Goal: Obtain resource: Download file/media

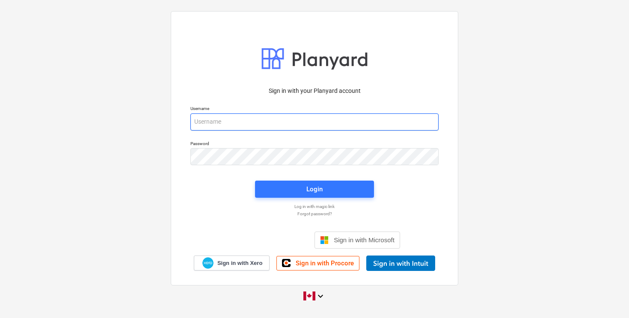
type input "[EMAIL_ADDRESS][DOMAIN_NAME]"
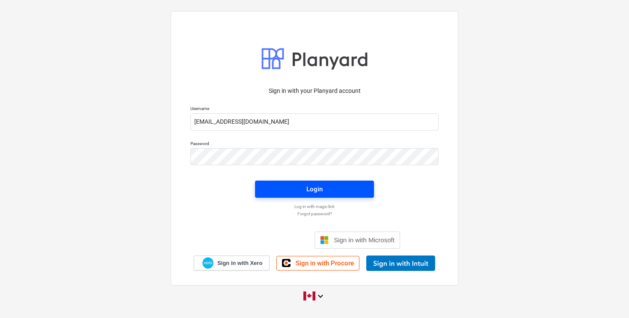
click at [322, 187] on span "Login" at bounding box center [314, 188] width 98 height 11
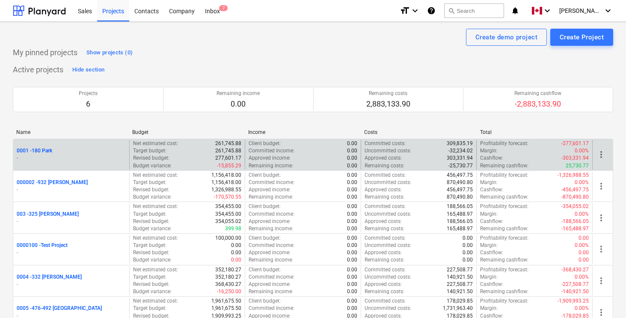
click at [42, 151] on p "0001 - 180 Park" at bounding box center [34, 150] width 35 height 7
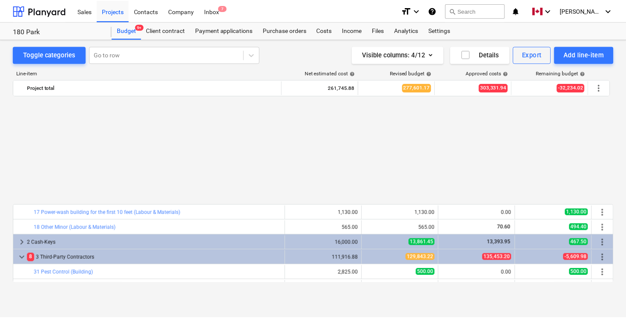
scroll to position [416, 0]
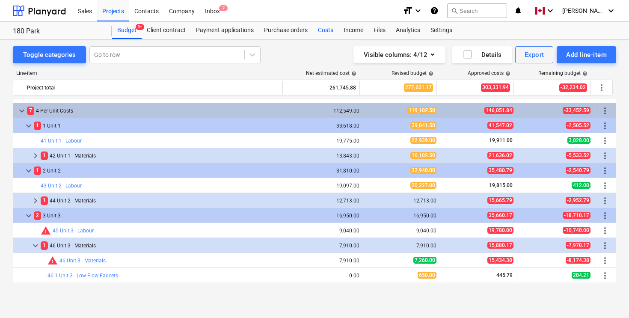
click at [325, 31] on div "Costs" at bounding box center [326, 30] width 26 height 17
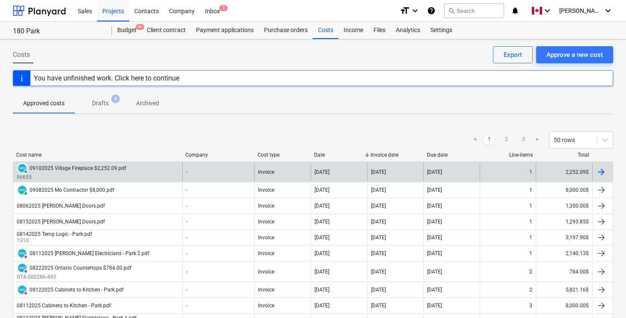
click at [602, 171] on div at bounding box center [601, 172] width 10 height 10
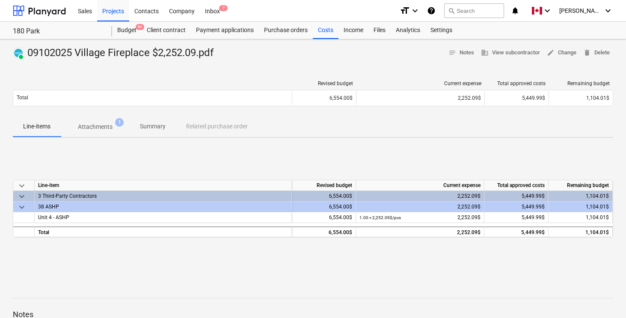
click at [107, 123] on p "Attachments" at bounding box center [95, 126] width 35 height 9
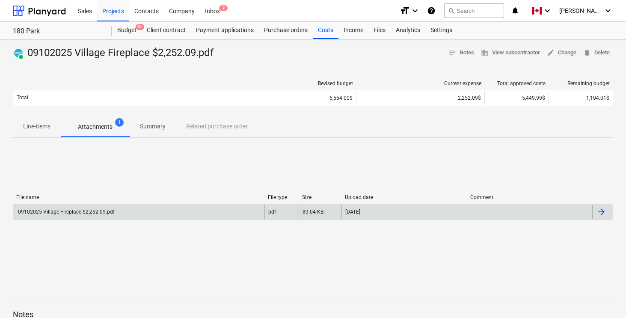
click at [599, 211] on div at bounding box center [601, 212] width 10 height 10
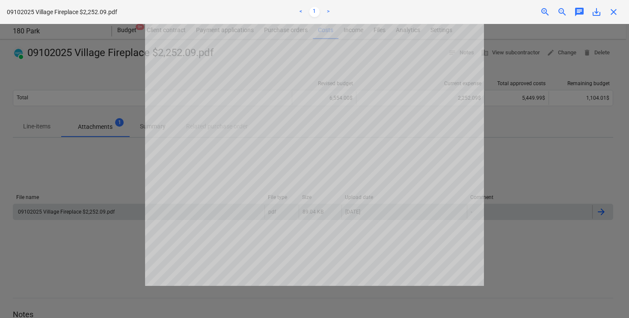
click at [328, 11] on link ">" at bounding box center [328, 12] width 10 height 10
click at [301, 11] on link "<" at bounding box center [300, 12] width 10 height 10
click at [596, 11] on span "save_alt" at bounding box center [596, 12] width 10 height 10
click at [130, 179] on div at bounding box center [314, 171] width 629 height 294
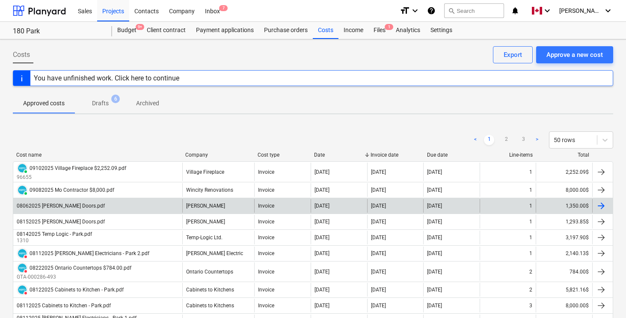
click at [603, 205] on div at bounding box center [601, 206] width 10 height 10
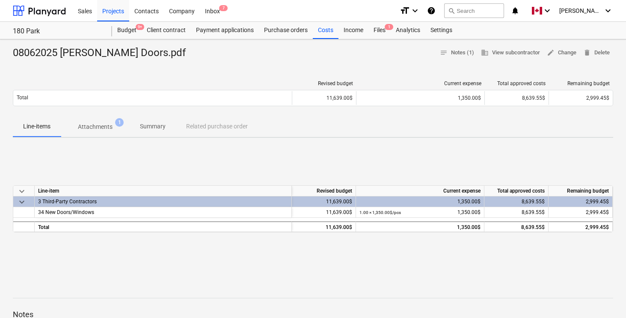
click at [89, 132] on span "Attachments 1" at bounding box center [95, 126] width 69 height 15
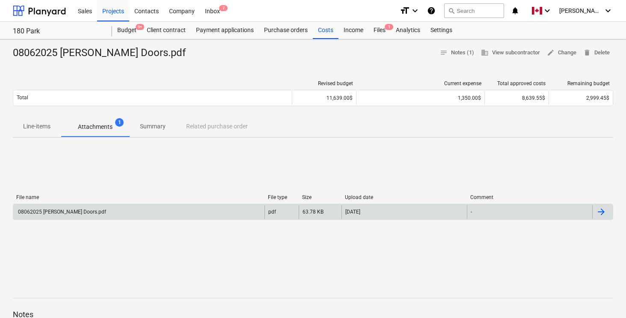
click at [598, 217] on div at bounding box center [602, 212] width 21 height 14
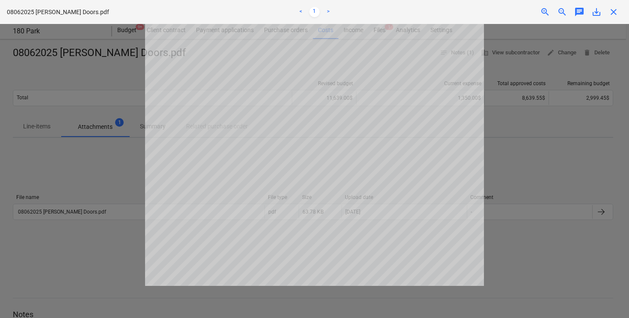
click at [327, 9] on link ">" at bounding box center [328, 12] width 10 height 10
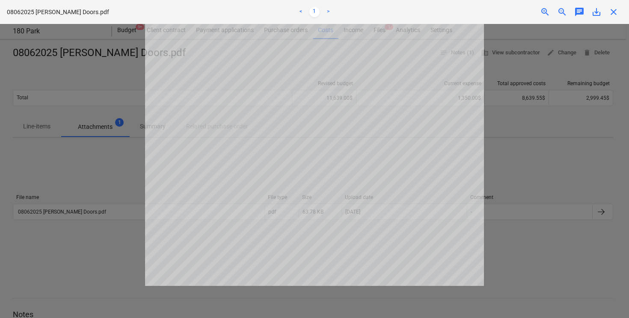
click at [327, 9] on link ">" at bounding box center [328, 12] width 10 height 10
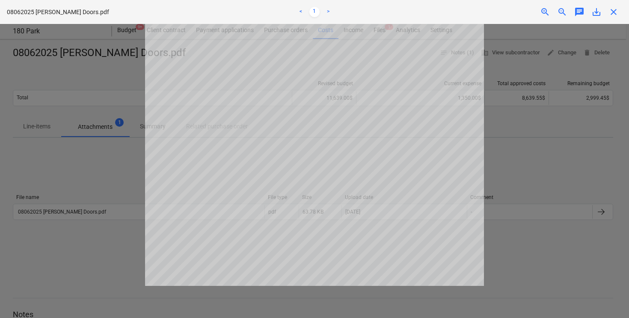
click at [302, 11] on link "<" at bounding box center [300, 12] width 10 height 10
click at [331, 10] on link ">" at bounding box center [328, 12] width 10 height 10
click at [599, 15] on span "save_alt" at bounding box center [596, 12] width 10 height 10
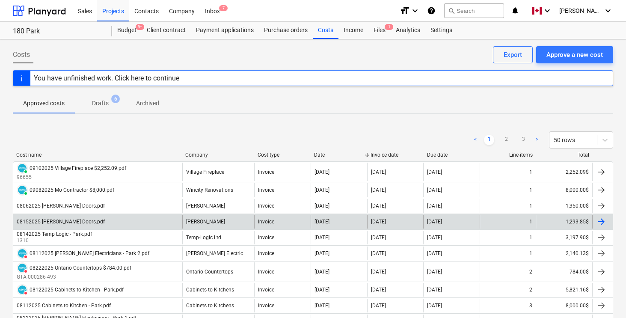
click at [600, 222] on div at bounding box center [601, 221] width 10 height 10
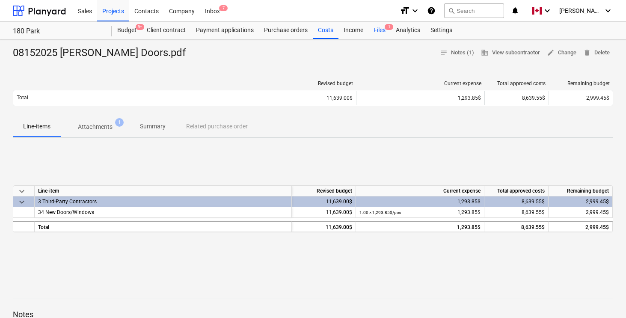
click at [379, 32] on div "Files 1" at bounding box center [379, 30] width 22 height 17
click at [89, 125] on p "Attachments" at bounding box center [95, 126] width 35 height 9
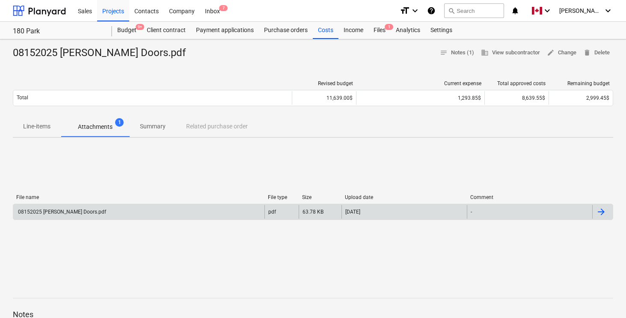
click at [602, 212] on div at bounding box center [601, 212] width 10 height 10
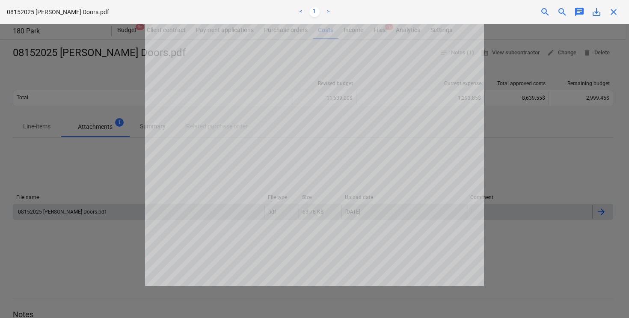
click at [331, 12] on link ">" at bounding box center [328, 12] width 10 height 10
click at [596, 13] on span "save_alt" at bounding box center [596, 12] width 10 height 10
click at [133, 118] on div at bounding box center [314, 171] width 629 height 294
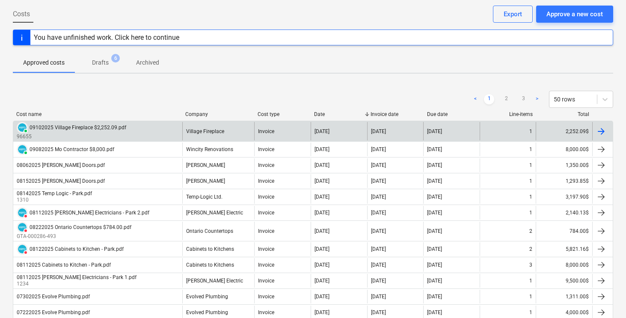
scroll to position [58, 0]
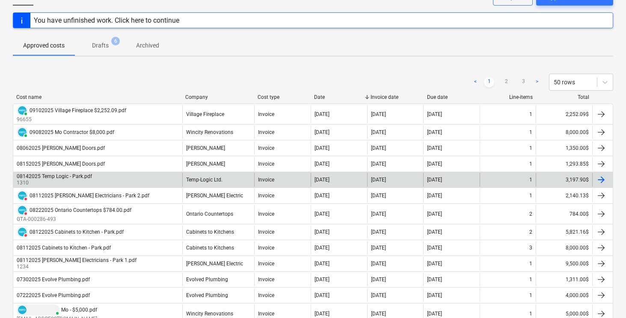
click at [601, 178] on div at bounding box center [601, 179] width 10 height 10
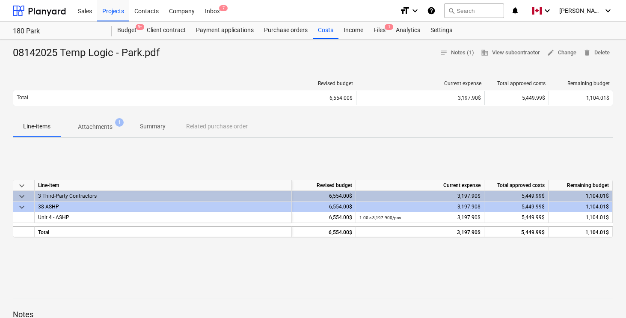
click at [91, 130] on p "Attachments" at bounding box center [95, 126] width 35 height 9
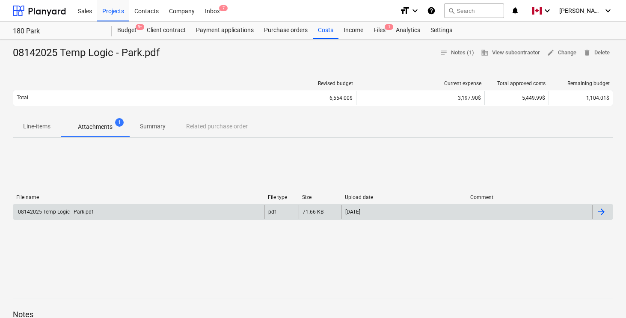
click at [601, 212] on div at bounding box center [601, 212] width 10 height 10
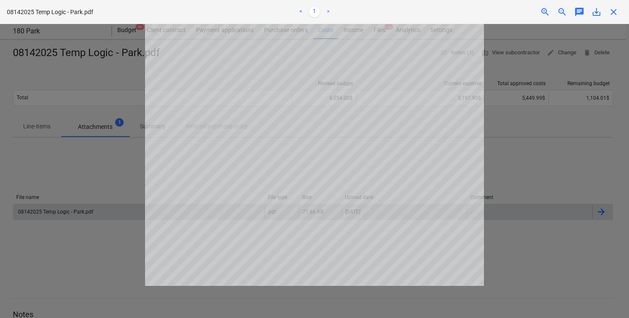
click at [328, 9] on link ">" at bounding box center [328, 12] width 10 height 10
click at [596, 11] on span "save_alt" at bounding box center [596, 12] width 10 height 10
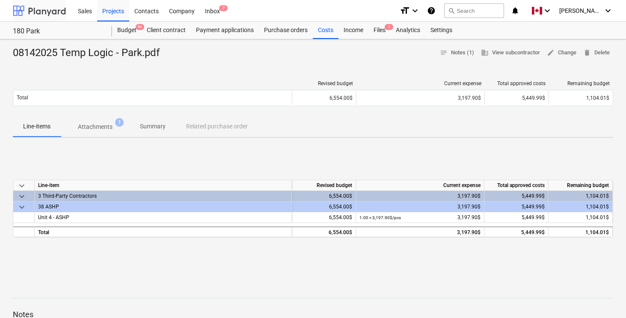
scroll to position [58, 0]
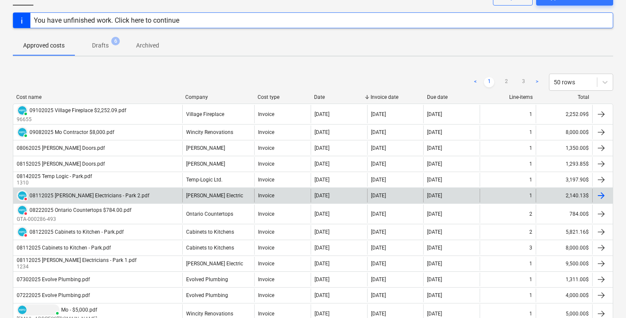
click at [601, 195] on div at bounding box center [601, 195] width 10 height 10
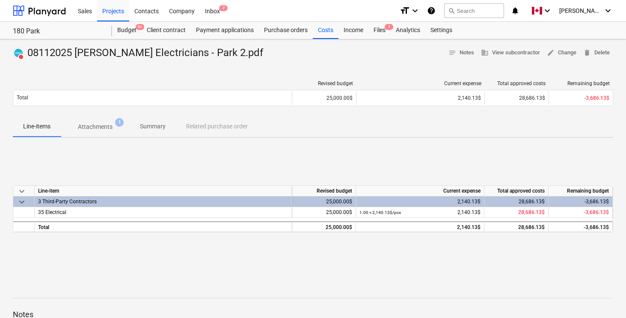
click at [106, 127] on p "Attachments" at bounding box center [95, 126] width 35 height 9
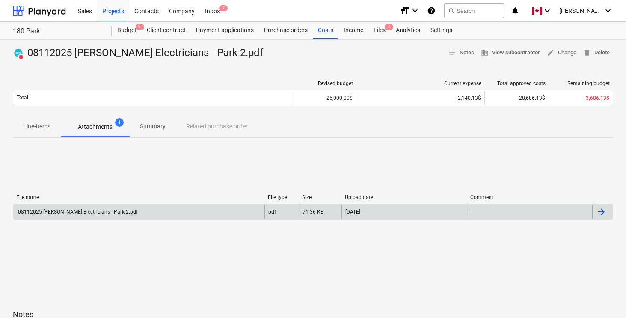
click at [601, 209] on div at bounding box center [601, 212] width 10 height 10
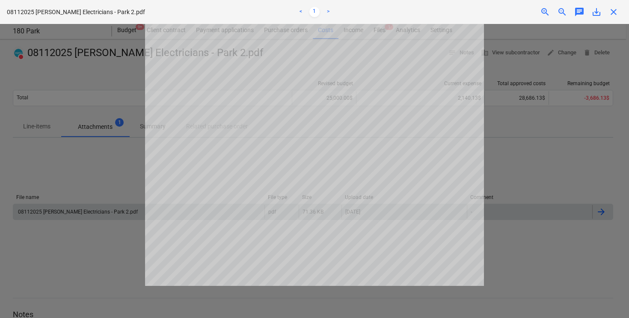
click at [328, 12] on link ">" at bounding box center [328, 12] width 10 height 10
click at [595, 18] on div "08112025 [PERSON_NAME] Electricians - Park 2.pdf < 1 > zoom_in zoom_out chat 0 …" at bounding box center [314, 12] width 629 height 24
click at [595, 12] on span "save_alt" at bounding box center [596, 12] width 10 height 10
click at [612, 13] on span "close" at bounding box center [613, 12] width 10 height 10
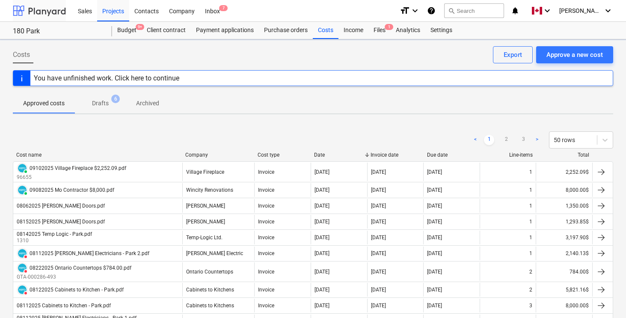
scroll to position [58, 0]
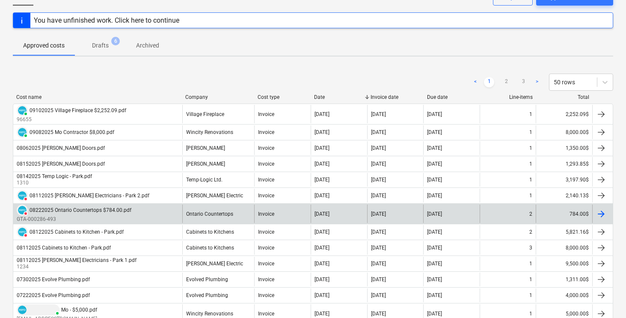
click at [601, 211] on div at bounding box center [601, 214] width 10 height 10
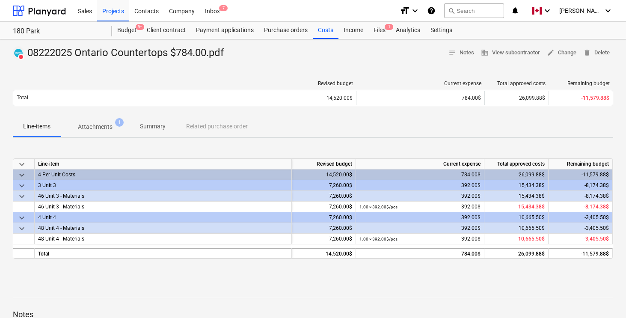
click at [87, 126] on p "Attachments" at bounding box center [95, 126] width 35 height 9
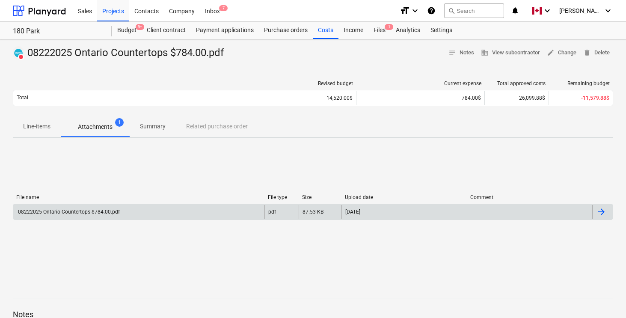
click at [608, 211] on div at bounding box center [602, 212] width 21 height 14
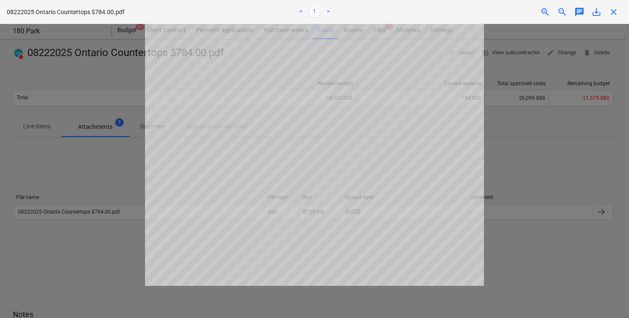
click at [327, 10] on link ">" at bounding box center [328, 12] width 10 height 10
click at [595, 12] on span "save_alt" at bounding box center [596, 12] width 10 height 10
click at [614, 15] on span "close" at bounding box center [613, 12] width 10 height 10
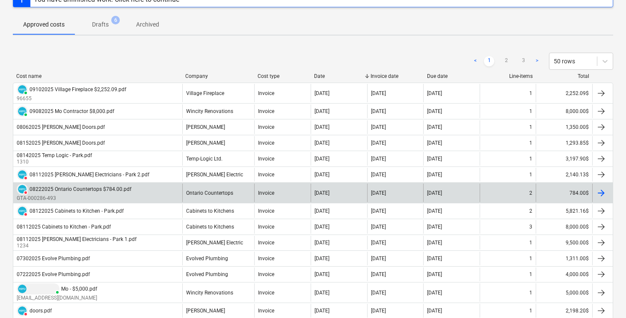
scroll to position [83, 0]
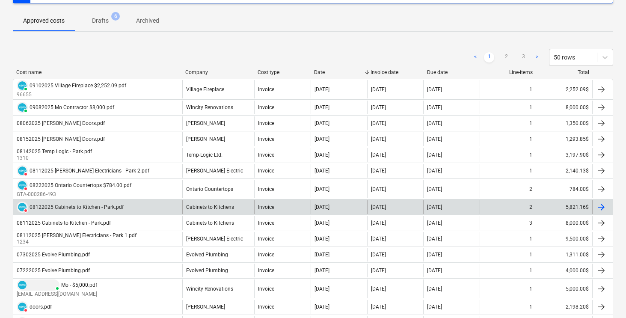
click at [601, 206] on div at bounding box center [601, 207] width 10 height 10
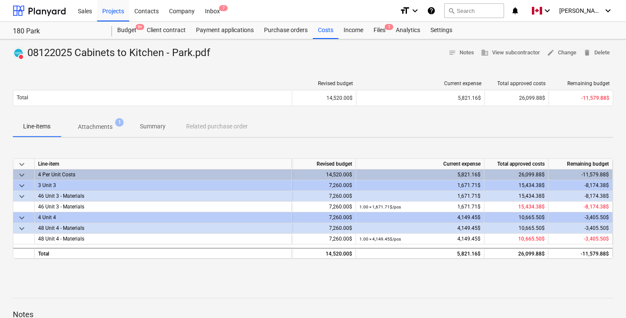
click at [106, 126] on p "Attachments" at bounding box center [95, 126] width 35 height 9
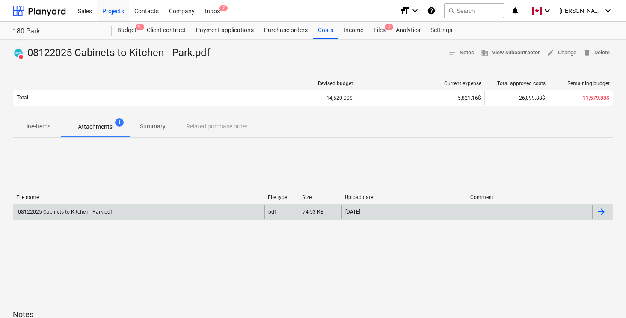
click at [605, 215] on div at bounding box center [601, 212] width 10 height 10
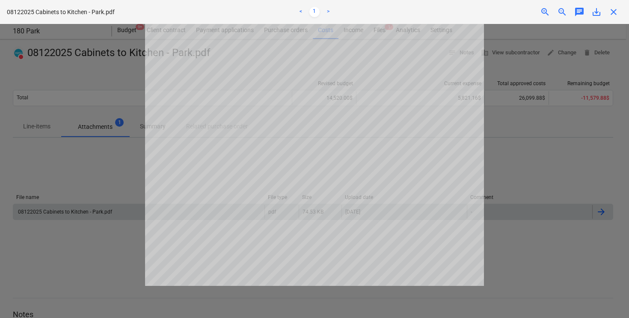
click at [327, 11] on link ">" at bounding box center [328, 12] width 10 height 10
click at [597, 11] on span "save_alt" at bounding box center [596, 12] width 10 height 10
click at [613, 14] on span "close" at bounding box center [613, 12] width 10 height 10
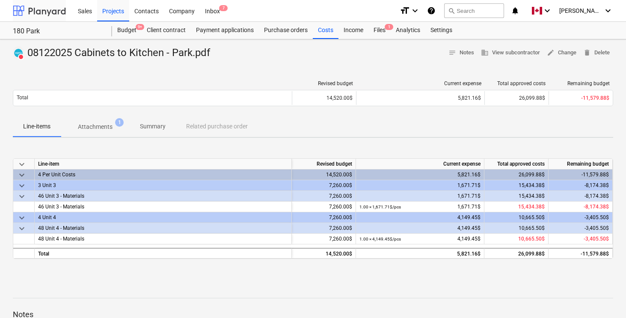
scroll to position [83, 0]
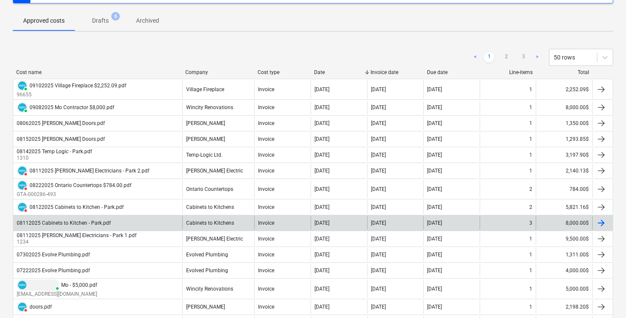
click at [602, 221] on div at bounding box center [601, 223] width 10 height 10
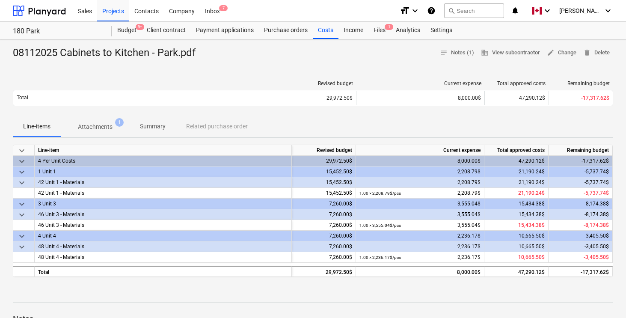
click at [92, 127] on p "Attachments" at bounding box center [95, 126] width 35 height 9
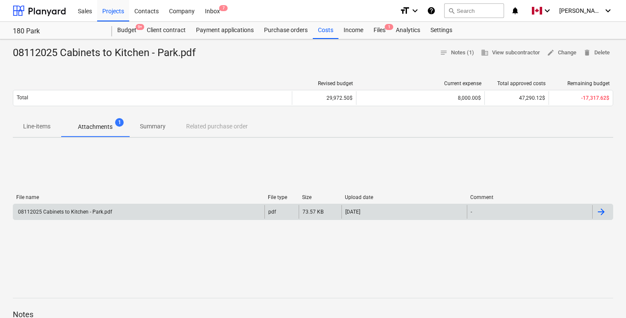
click at [603, 211] on div at bounding box center [601, 212] width 10 height 10
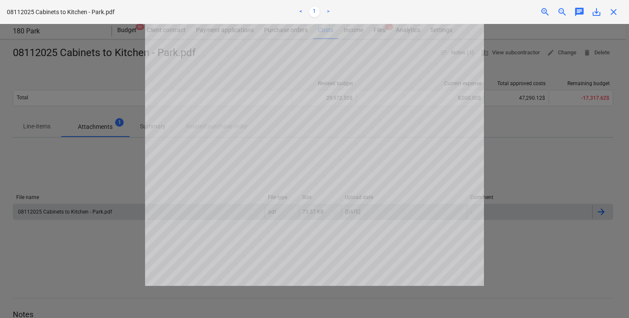
click at [593, 11] on span "save_alt" at bounding box center [596, 12] width 10 height 10
click at [609, 10] on span "close" at bounding box center [613, 12] width 10 height 10
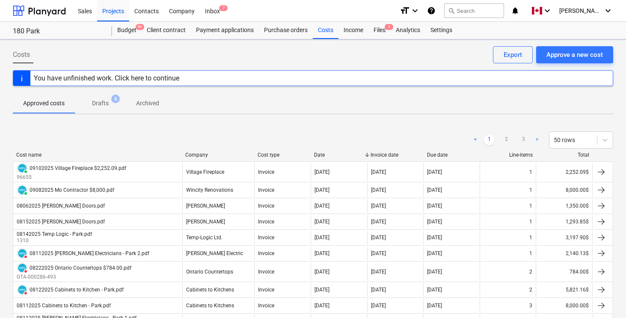
scroll to position [83, 0]
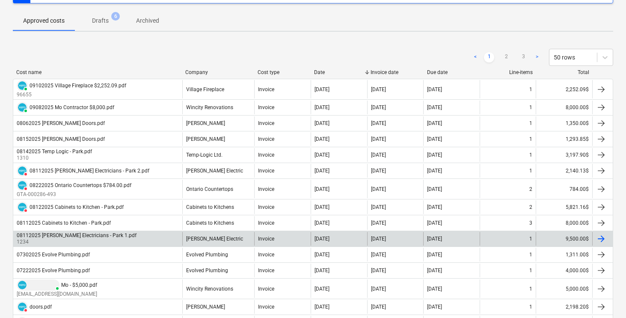
click at [602, 236] on div at bounding box center [601, 238] width 10 height 10
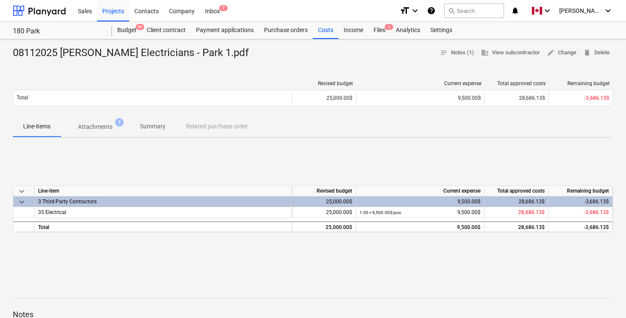
click at [90, 124] on p "Attachments" at bounding box center [95, 126] width 35 height 9
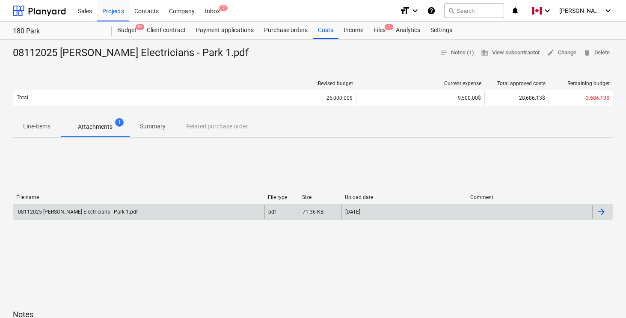
click at [603, 213] on div at bounding box center [601, 212] width 10 height 10
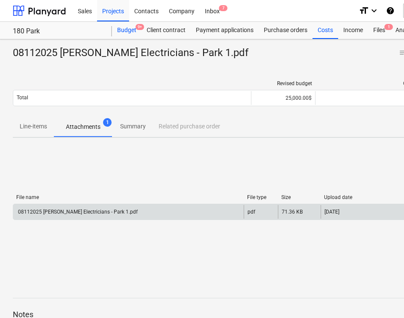
click at [122, 28] on div "Budget 9+" at bounding box center [127, 30] width 30 height 17
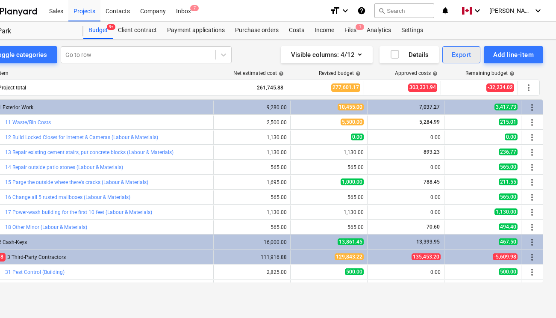
click at [464, 57] on div "Export" at bounding box center [462, 54] width 20 height 11
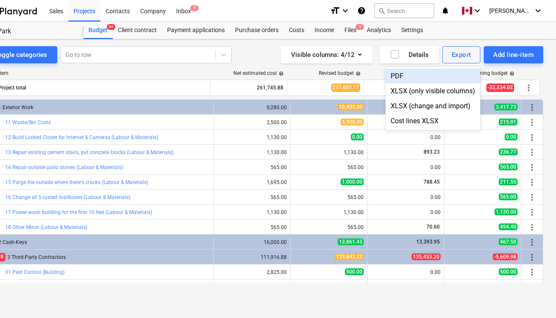
click at [404, 76] on div "PDF" at bounding box center [433, 75] width 95 height 15
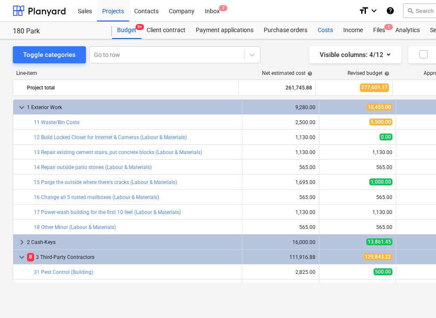
click at [324, 33] on div "Costs" at bounding box center [326, 30] width 26 height 17
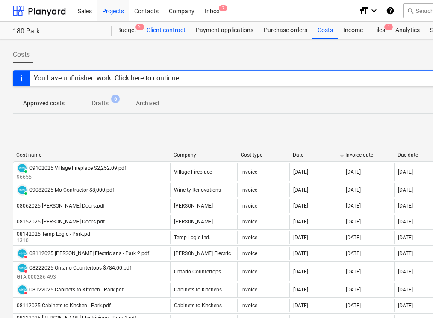
click at [171, 31] on div "Client contract" at bounding box center [166, 30] width 49 height 17
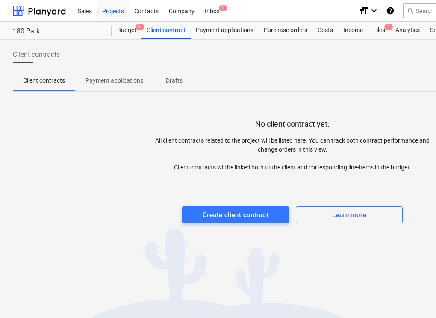
click at [122, 83] on p "Payment applications" at bounding box center [115, 80] width 58 height 9
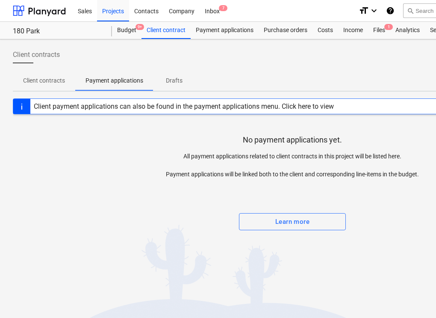
click at [176, 79] on p "Drafts" at bounding box center [174, 80] width 21 height 9
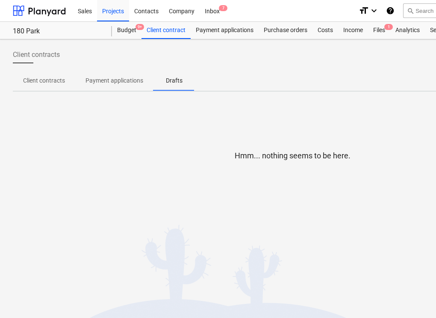
click at [60, 89] on button "Client contracts" at bounding box center [44, 80] width 62 height 21
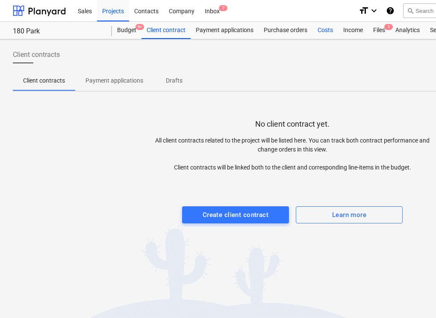
click at [331, 32] on div "Costs" at bounding box center [326, 30] width 26 height 17
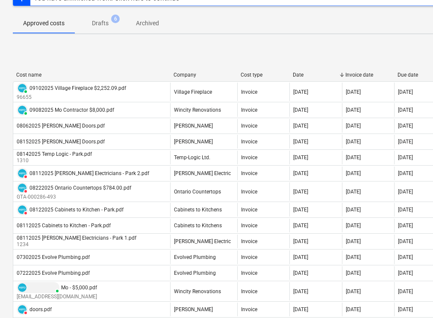
scroll to position [81, 0]
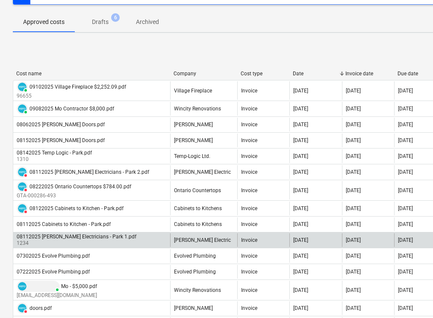
click at [78, 236] on div "08112025 [PERSON_NAME] Electricians - Park 1.pdf" at bounding box center [77, 236] width 120 height 6
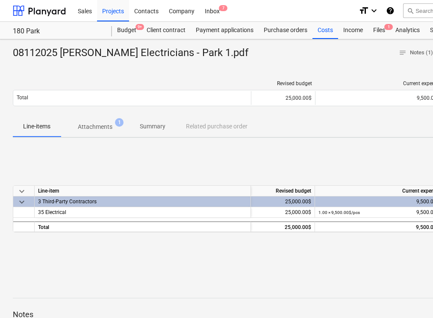
click at [105, 126] on p "Attachments" at bounding box center [95, 126] width 35 height 9
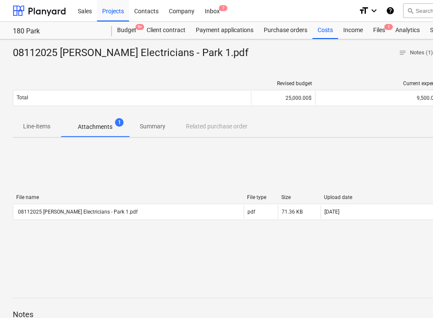
scroll to position [0, 152]
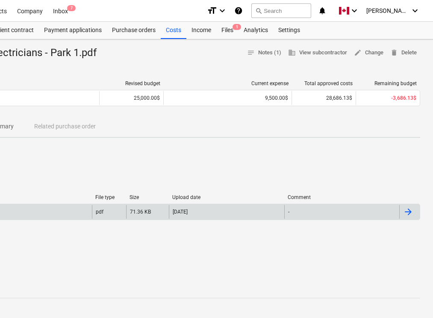
click at [410, 213] on div at bounding box center [408, 212] width 10 height 10
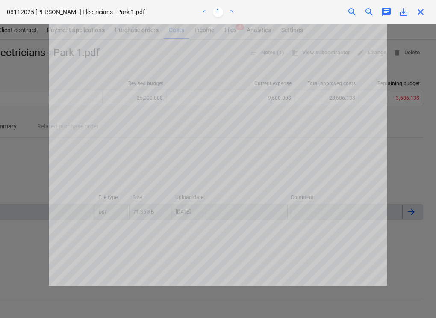
click at [404, 12] on span "save_alt" at bounding box center [404, 12] width 10 height 10
click at [419, 20] on div "08112025 [PERSON_NAME] Electricians - Park 1.pdf < 1 > zoom_in zoom_out chat 0 …" at bounding box center [218, 12] width 436 height 24
click at [419, 14] on span "close" at bounding box center [421, 12] width 10 height 10
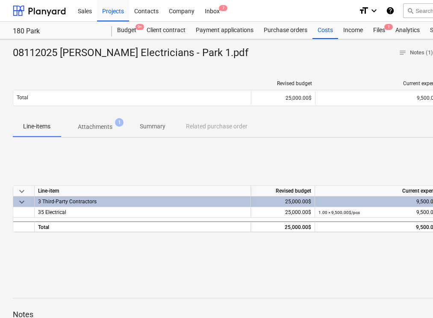
scroll to position [81, 0]
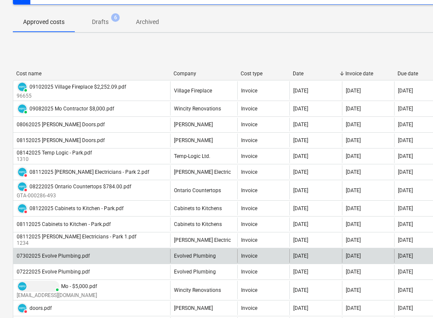
click at [73, 255] on div "07302025 Evolve Plumbing.pdf" at bounding box center [53, 256] width 73 height 6
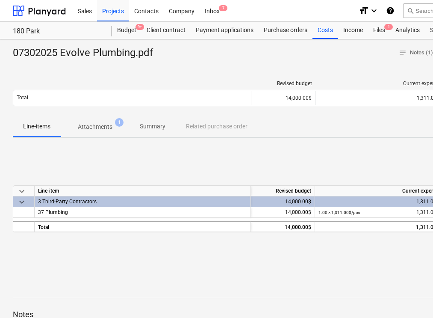
click at [86, 131] on p "Attachments" at bounding box center [95, 126] width 35 height 9
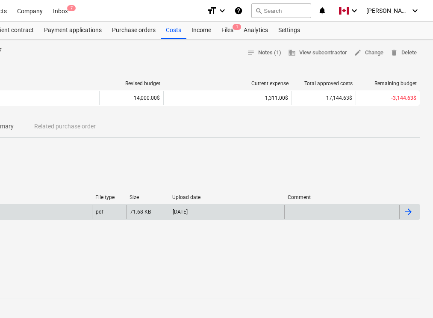
click at [408, 212] on div at bounding box center [408, 212] width 10 height 10
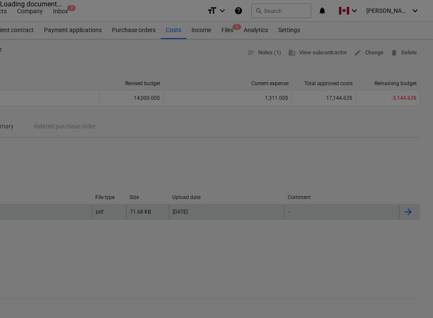
scroll to position [0, 149]
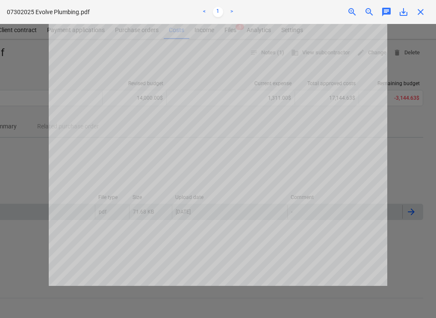
click at [233, 9] on link ">" at bounding box center [232, 12] width 10 height 10
click at [403, 13] on span "save_alt" at bounding box center [404, 12] width 10 height 10
click at [422, 15] on span "close" at bounding box center [421, 12] width 10 height 10
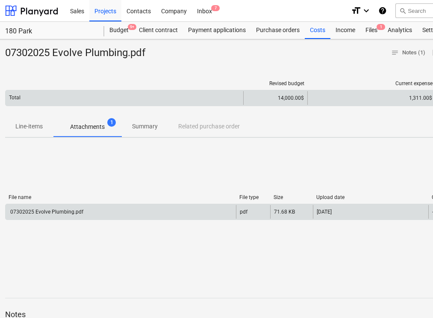
scroll to position [0, 0]
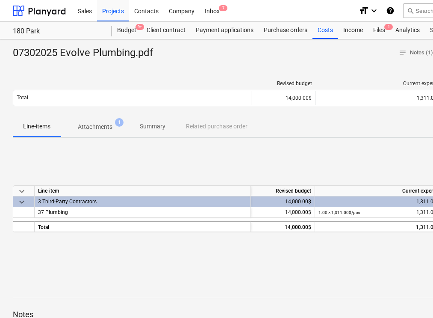
click at [28, 77] on div "Revised budget Current expense Total approved costs Remaining budget Total 14,0…" at bounding box center [292, 95] width 559 height 43
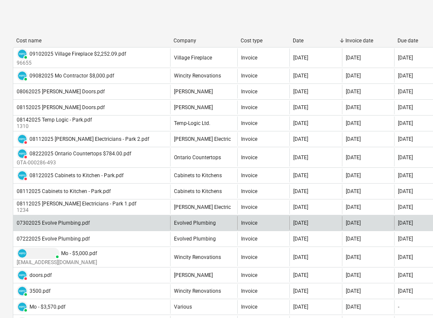
scroll to position [117, 0]
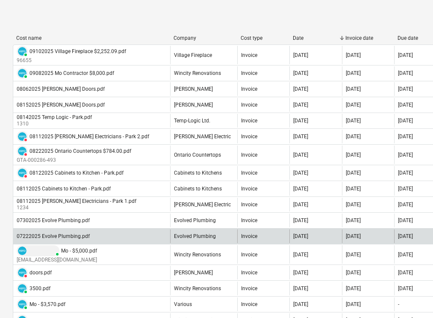
click at [79, 236] on div "07222025 Evolve Plumbing.pdf" at bounding box center [53, 236] width 73 height 6
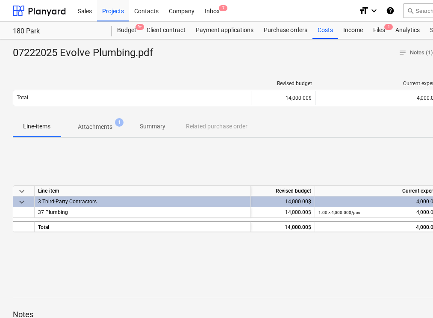
click at [100, 126] on p "Attachments" at bounding box center [95, 126] width 35 height 9
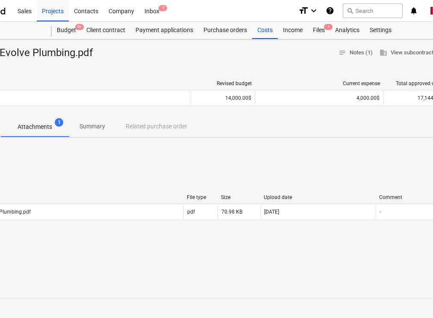
scroll to position [0, 152]
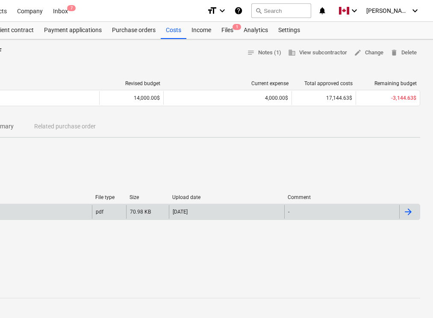
click at [408, 209] on div at bounding box center [408, 212] width 10 height 10
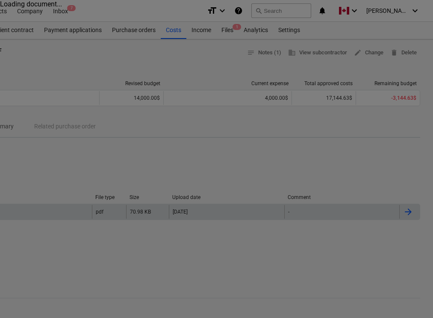
scroll to position [0, 149]
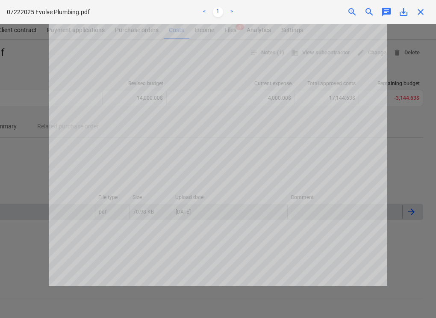
click at [406, 15] on span "save_alt" at bounding box center [404, 12] width 10 height 10
click at [424, 12] on span "close" at bounding box center [421, 12] width 10 height 10
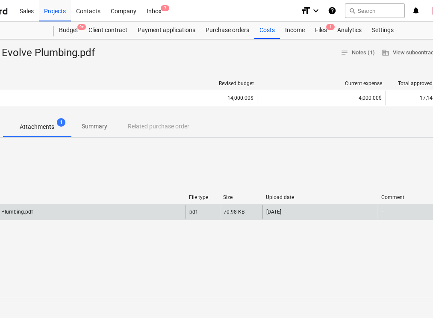
scroll to position [0, 10]
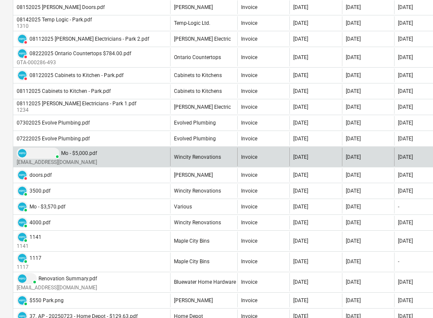
scroll to position [221, 0]
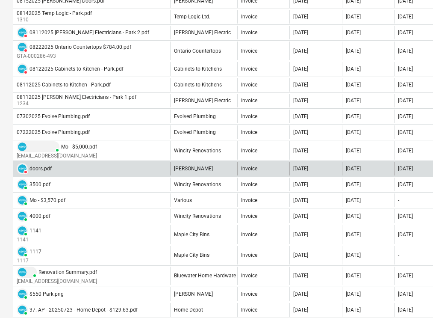
click at [37, 168] on div "doors.pdf" at bounding box center [41, 168] width 22 height 6
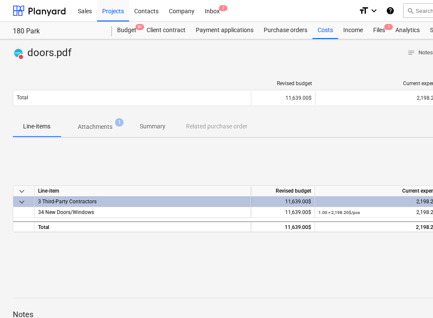
click at [112, 130] on p "Attachments" at bounding box center [95, 126] width 35 height 9
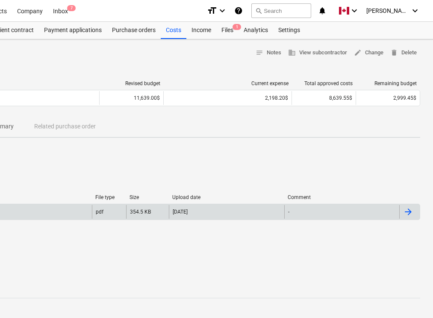
click at [409, 213] on div at bounding box center [408, 212] width 10 height 10
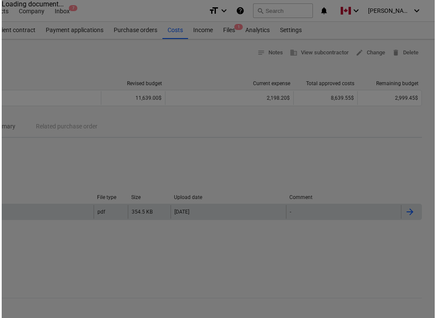
scroll to position [0, 149]
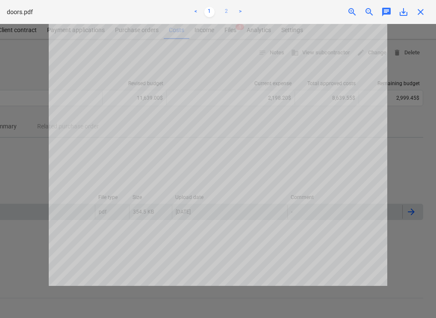
click at [226, 9] on link "2" at bounding box center [226, 12] width 10 height 10
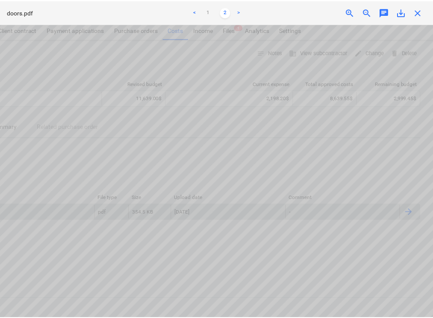
scroll to position [0, 211]
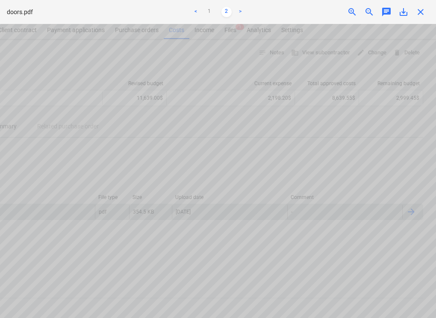
click at [402, 10] on span "save_alt" at bounding box center [404, 12] width 10 height 10
click at [422, 9] on span "close" at bounding box center [421, 12] width 10 height 10
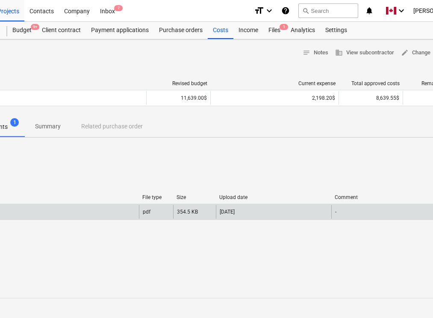
scroll to position [0, 0]
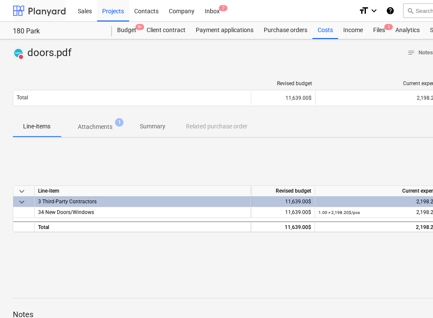
scroll to position [221, 0]
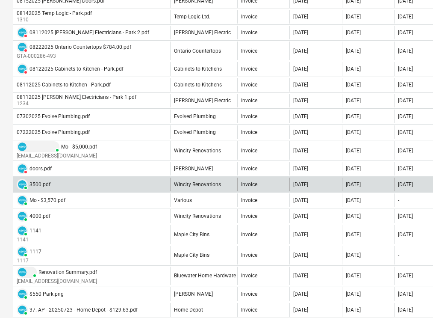
click at [38, 183] on div "3500.pdf" at bounding box center [40, 184] width 21 height 6
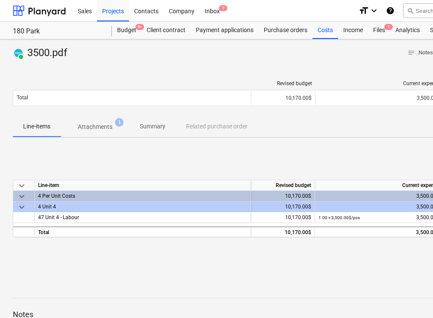
click at [104, 128] on p "Attachments" at bounding box center [95, 126] width 35 height 9
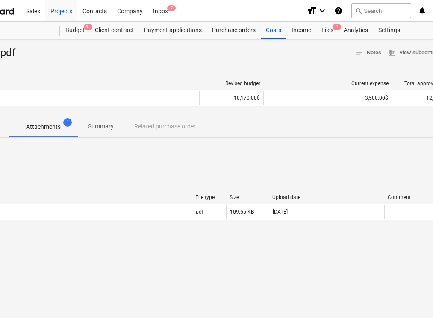
scroll to position [0, 152]
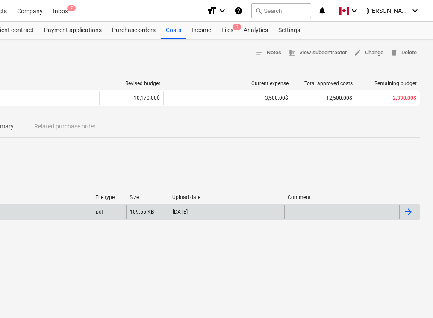
click at [405, 214] on div at bounding box center [408, 212] width 10 height 10
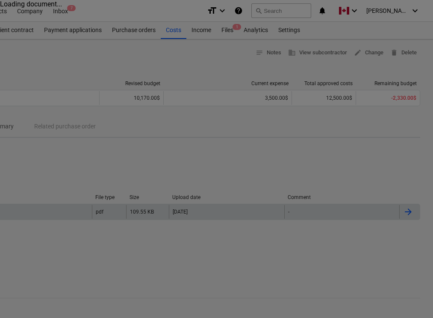
scroll to position [0, 149]
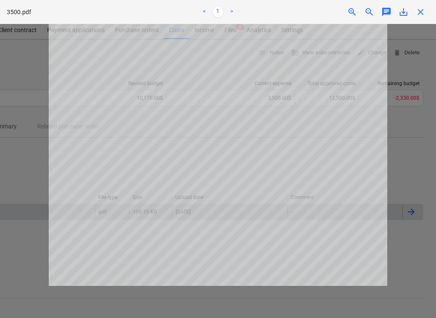
click at [231, 11] on link ">" at bounding box center [232, 12] width 10 height 10
click at [420, 10] on span "close" at bounding box center [421, 12] width 10 height 10
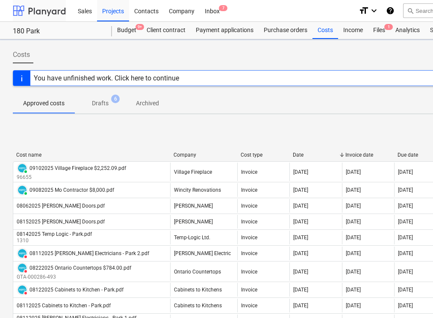
scroll to position [221, 0]
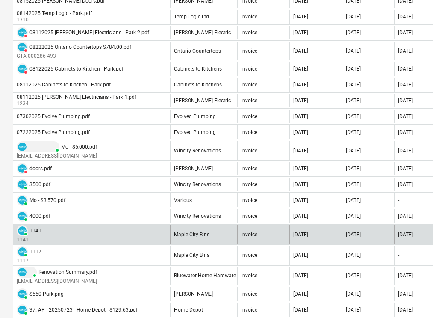
click at [37, 229] on div "1141" at bounding box center [36, 230] width 12 height 6
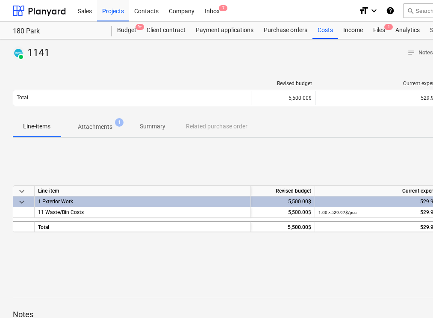
click at [101, 128] on p "Attachments" at bounding box center [95, 126] width 35 height 9
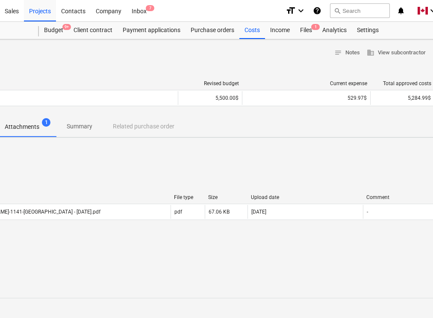
scroll to position [0, 152]
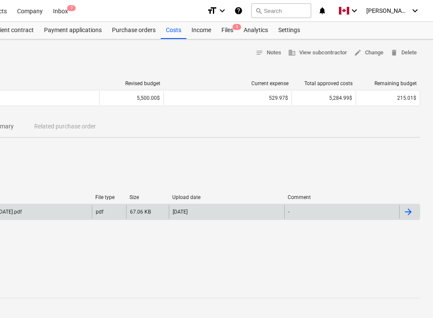
click at [408, 207] on div at bounding box center [408, 212] width 10 height 10
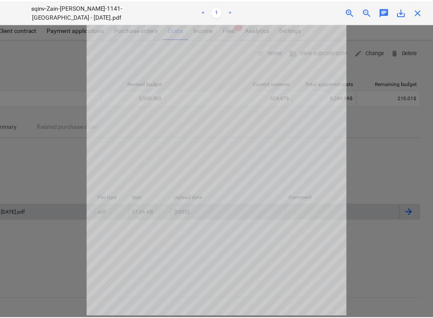
scroll to position [0, 0]
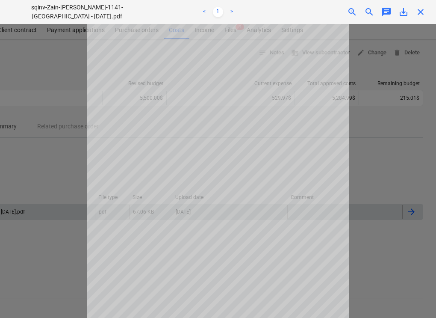
click at [404, 12] on span "save_alt" at bounding box center [404, 12] width 10 height 10
click at [420, 15] on span "close" at bounding box center [421, 12] width 10 height 10
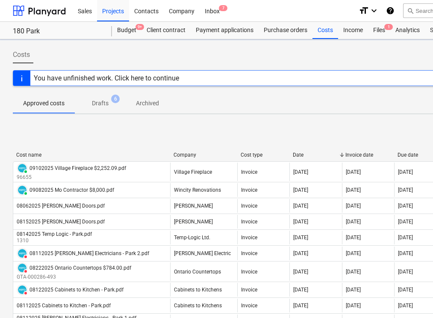
scroll to position [221, 0]
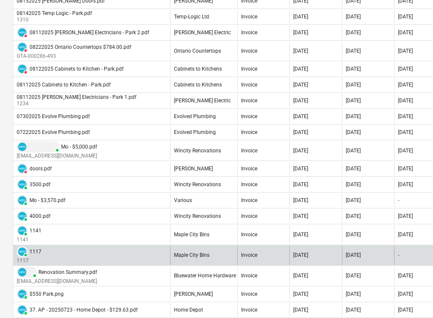
click at [35, 251] on div "1117" at bounding box center [36, 251] width 12 height 6
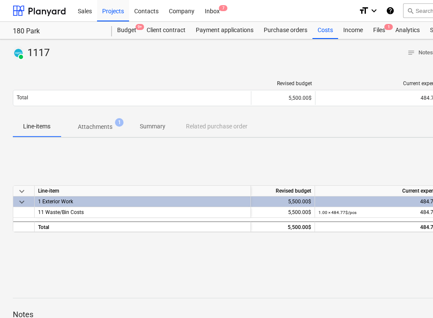
click at [106, 133] on span "Attachments 1" at bounding box center [95, 126] width 69 height 15
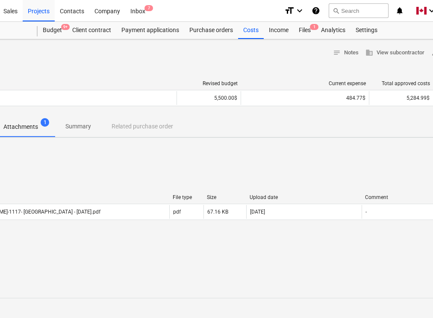
scroll to position [0, 152]
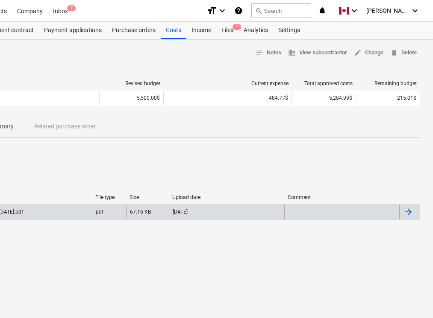
click at [412, 211] on div at bounding box center [408, 212] width 10 height 10
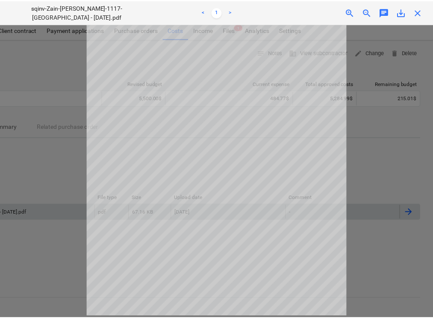
scroll to position [0, 0]
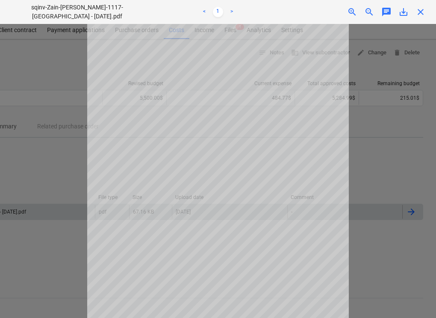
click at [404, 14] on span "save_alt" at bounding box center [404, 12] width 10 height 10
click at [422, 14] on span "close" at bounding box center [421, 12] width 10 height 10
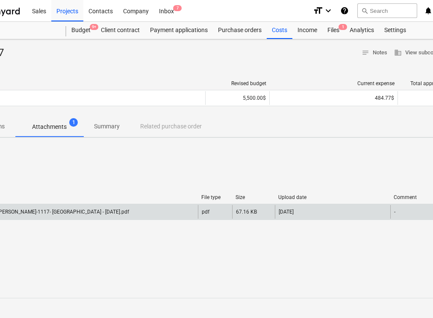
scroll to position [0, 30]
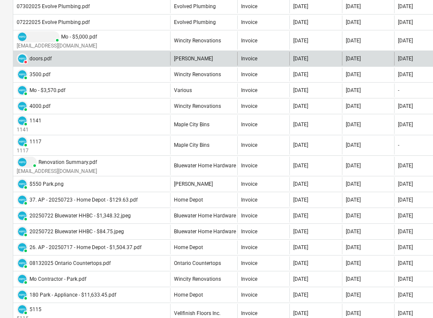
scroll to position [334, 0]
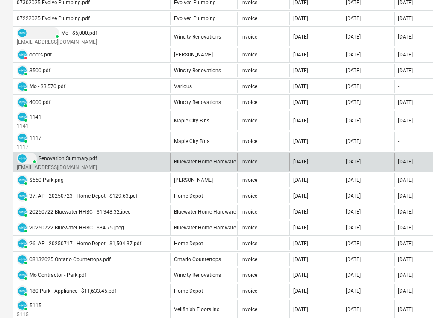
click at [57, 159] on div "Renovation Summary.pdf" at bounding box center [67, 158] width 59 height 6
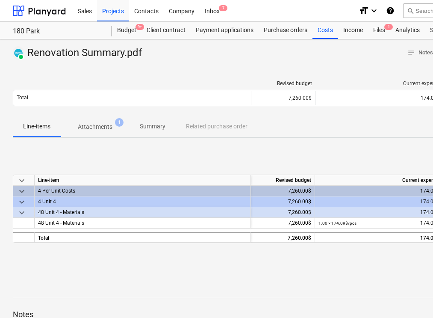
click at [89, 127] on p "Attachments" at bounding box center [95, 126] width 35 height 9
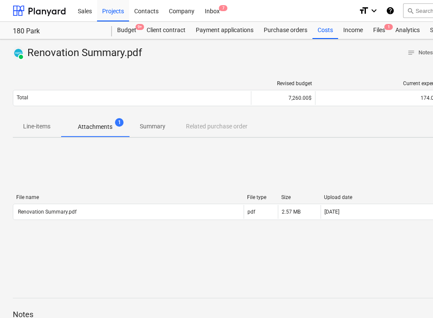
scroll to position [0, 152]
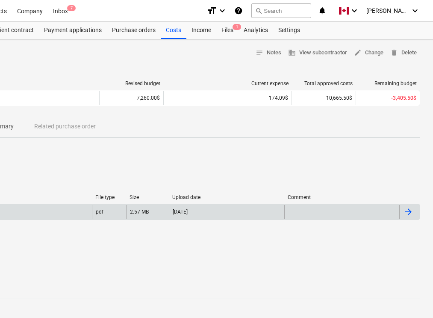
click at [410, 214] on div at bounding box center [408, 212] width 10 height 10
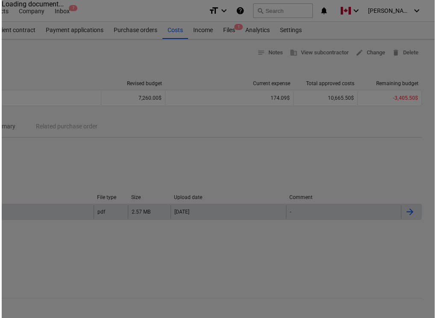
scroll to position [0, 149]
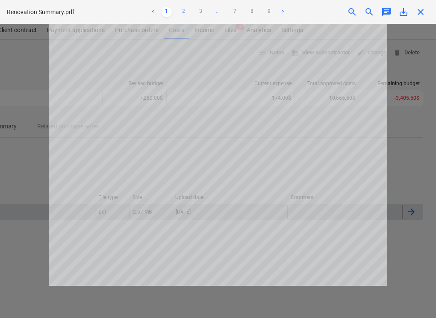
click at [183, 10] on link "2" at bounding box center [184, 12] width 10 height 10
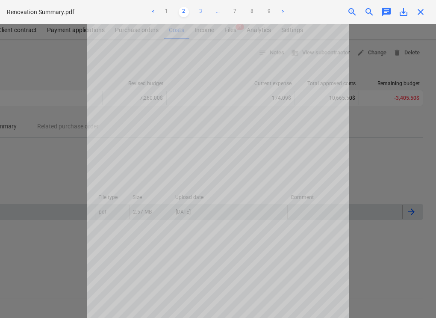
click at [203, 10] on link "3" at bounding box center [201, 12] width 10 height 10
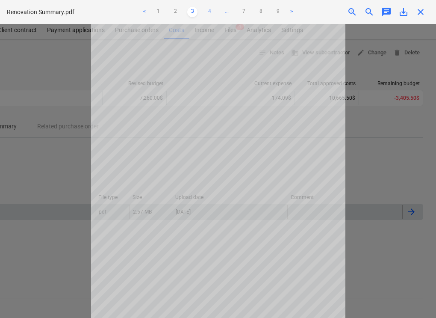
click at [210, 11] on link "4" at bounding box center [209, 12] width 10 height 10
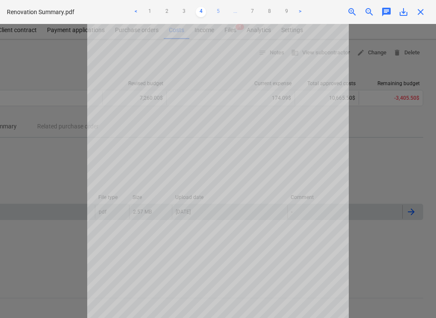
click at [217, 10] on link "5" at bounding box center [218, 12] width 10 height 10
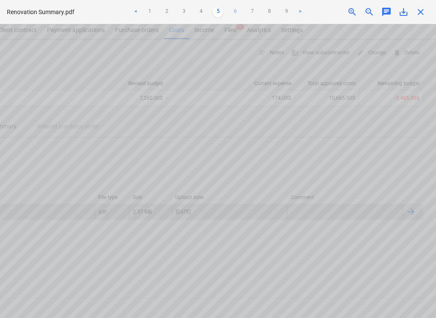
click at [234, 9] on link "6" at bounding box center [235, 12] width 10 height 10
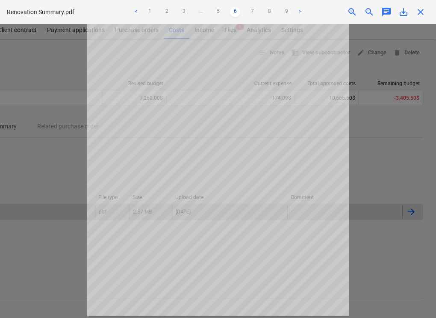
scroll to position [0, 0]
click at [251, 10] on link "7" at bounding box center [252, 12] width 10 height 10
click at [259, 14] on link "8" at bounding box center [261, 12] width 10 height 10
click at [273, 8] on link "9" at bounding box center [269, 12] width 10 height 10
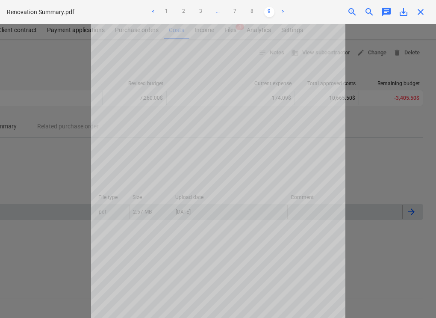
click at [281, 9] on link ">" at bounding box center [283, 12] width 10 height 10
click at [236, 9] on link "7" at bounding box center [235, 12] width 10 height 10
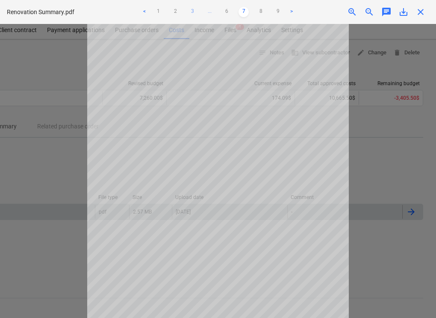
click at [192, 12] on link "3" at bounding box center [192, 12] width 10 height 10
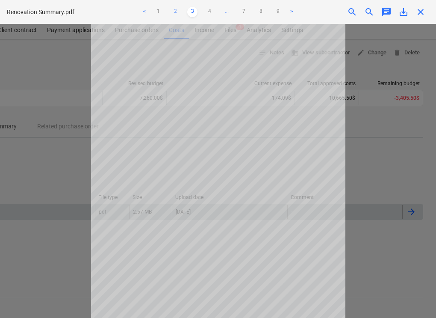
click at [174, 11] on link "2" at bounding box center [175, 12] width 10 height 10
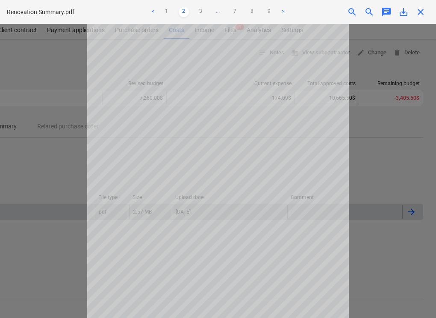
click at [404, 11] on span "save_alt" at bounding box center [404, 12] width 10 height 10
click at [419, 11] on span "close" at bounding box center [421, 12] width 10 height 10
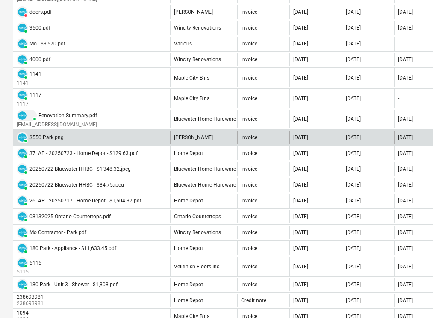
scroll to position [379, 0]
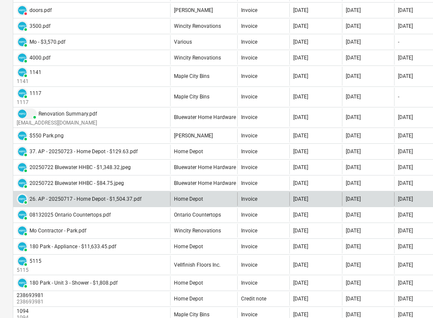
click at [78, 195] on div "PAID 26. AP - 20250717 - Home Depot - $1,504.37.pdf" at bounding box center [79, 198] width 125 height 11
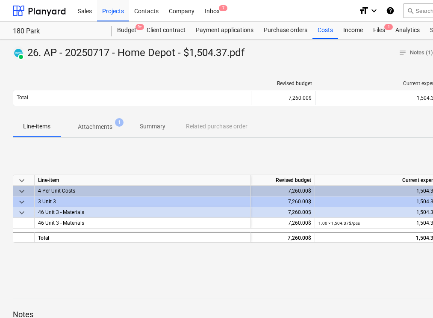
click at [92, 128] on p "Attachments" at bounding box center [95, 126] width 35 height 9
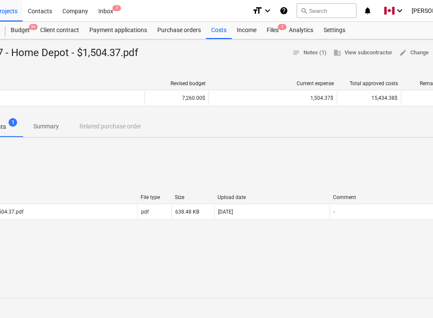
scroll to position [0, 152]
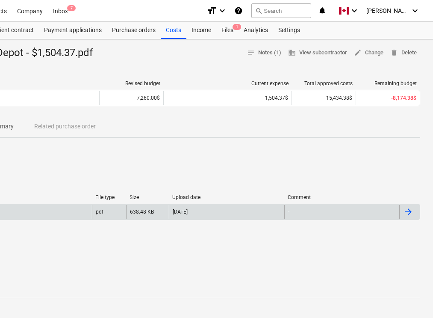
click at [410, 215] on div at bounding box center [408, 212] width 10 height 10
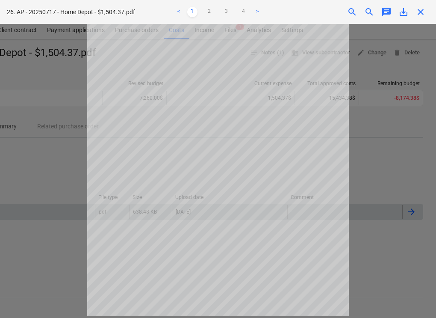
scroll to position [0, 0]
click at [209, 11] on link "2" at bounding box center [209, 12] width 10 height 10
click at [226, 12] on link "3" at bounding box center [226, 12] width 10 height 10
click at [240, 12] on link "4" at bounding box center [244, 12] width 10 height 10
click at [189, 12] on link "1" at bounding box center [192, 12] width 10 height 10
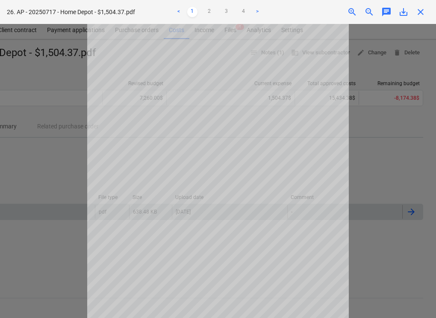
click at [403, 12] on span "save_alt" at bounding box center [404, 12] width 10 height 10
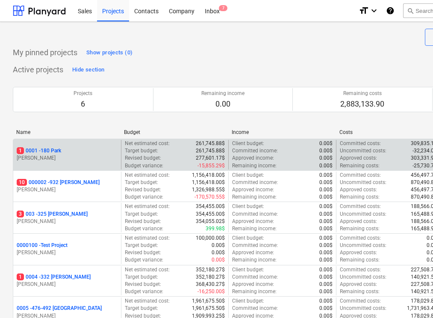
click at [58, 151] on p "1 0001 - 180 Park" at bounding box center [39, 150] width 44 height 7
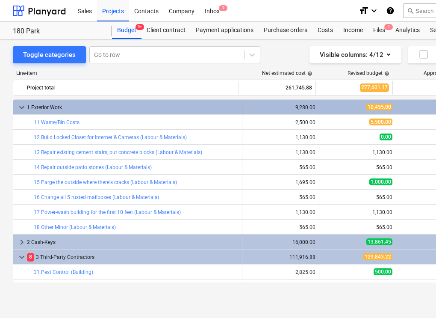
click at [18, 107] on span "keyboard_arrow_down" at bounding box center [22, 107] width 10 height 10
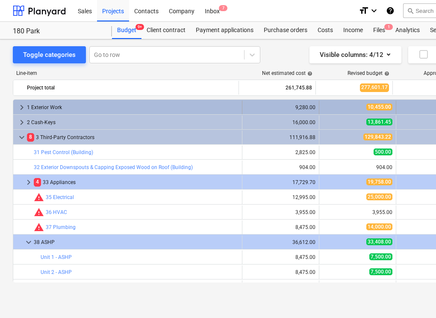
click at [20, 107] on span "keyboard_arrow_right" at bounding box center [22, 107] width 10 height 10
